Goal: Navigation & Orientation: Find specific page/section

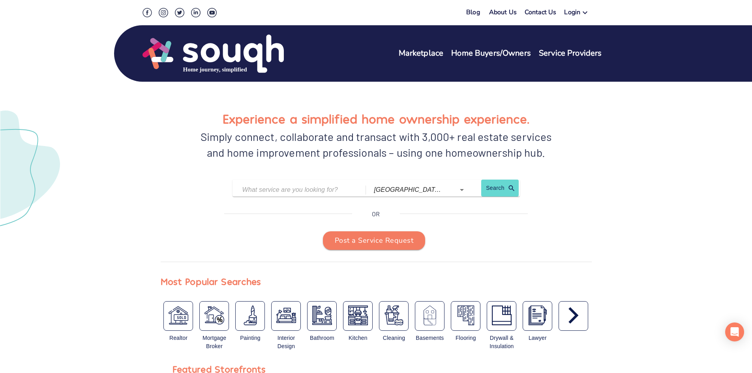
click at [578, 11] on div "Login" at bounding box center [572, 13] width 16 height 11
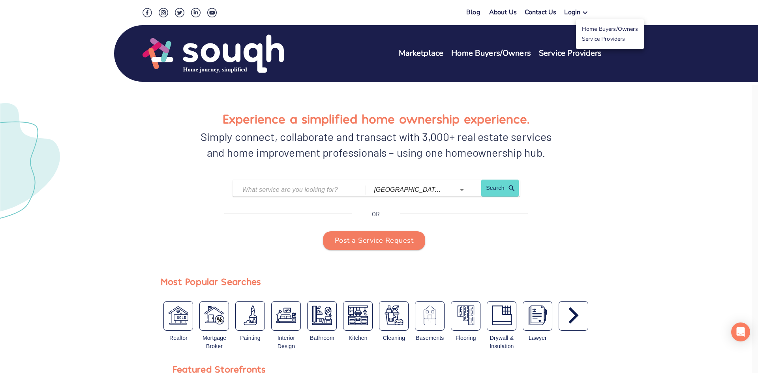
click at [589, 38] on link "Service Providers" at bounding box center [603, 39] width 43 height 8
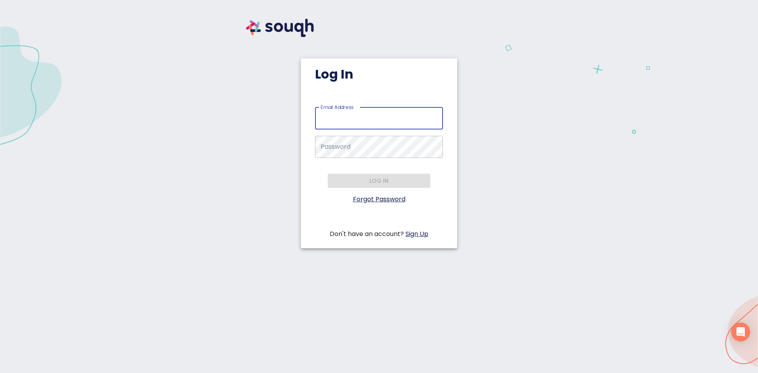
click at [334, 114] on input "Email Address   *" at bounding box center [379, 118] width 128 height 22
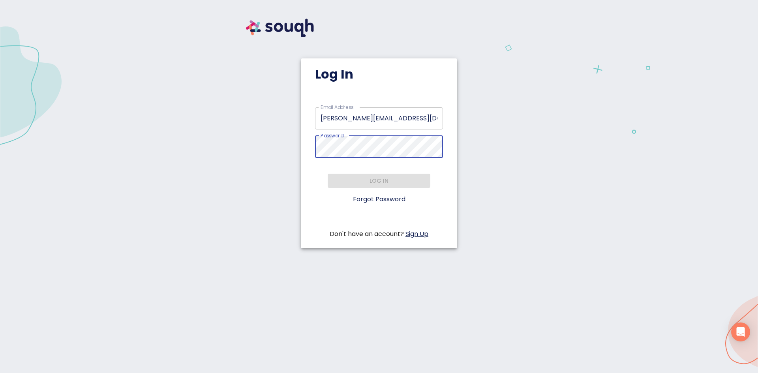
type input "[EMAIL_ADDRESS][DOMAIN_NAME]"
